Goal: Navigation & Orientation: Find specific page/section

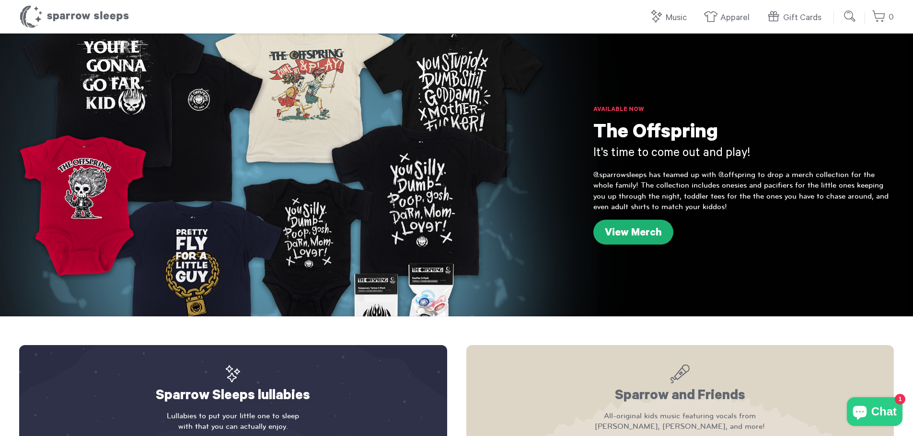
click at [642, 235] on link "View Merch" at bounding box center [633, 232] width 80 height 25
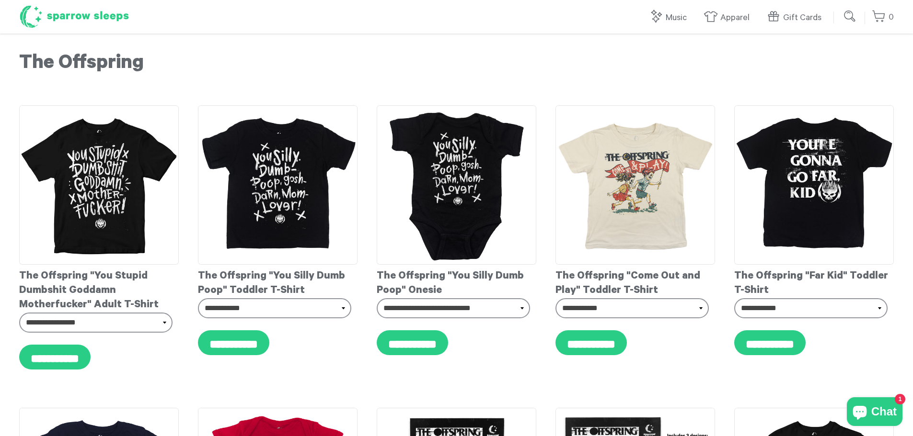
click at [86, 22] on h1 "Sparrow Sleeps" at bounding box center [74, 17] width 110 height 24
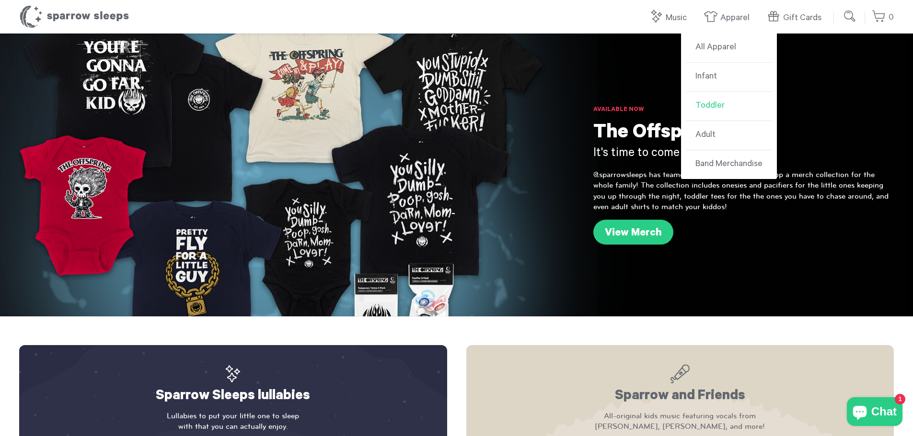
click at [708, 102] on link "Toddler" at bounding box center [729, 106] width 86 height 29
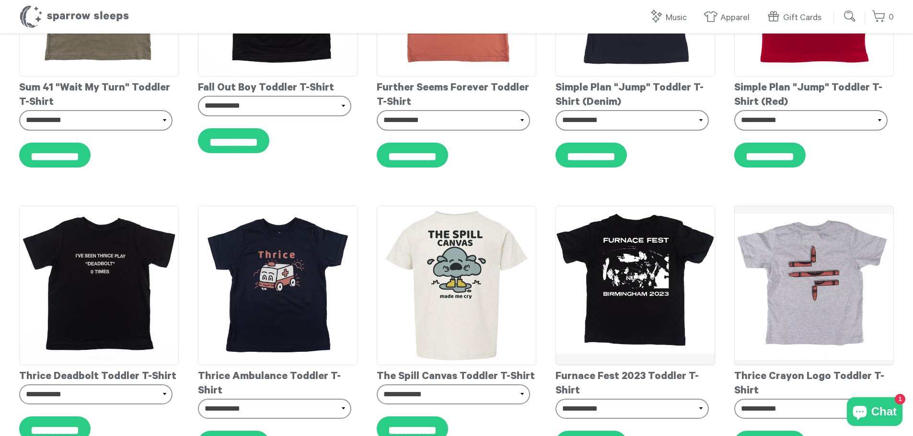
scroll to position [1629, 0]
